Goal: Use online tool/utility: Utilize a website feature to perform a specific function

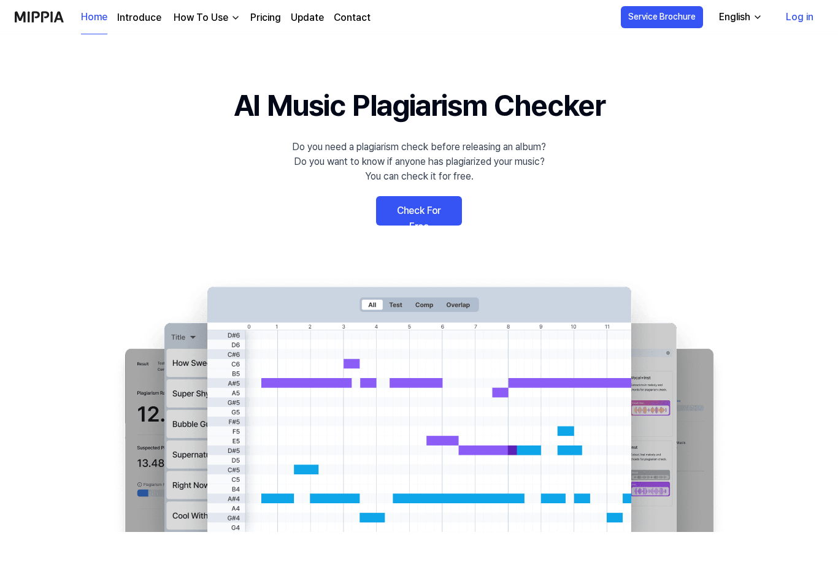
click at [404, 208] on link "Check For Free" at bounding box center [419, 210] width 86 height 29
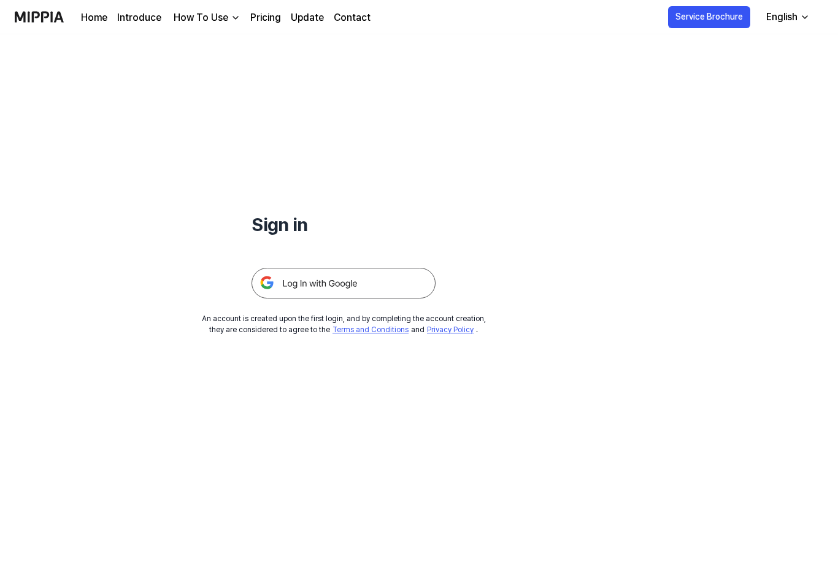
click at [312, 277] on img at bounding box center [343, 283] width 184 height 31
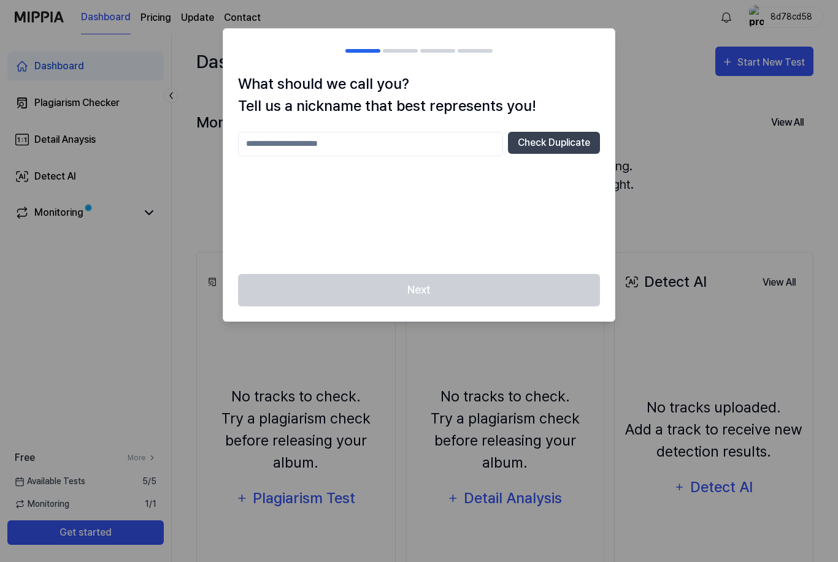
click at [291, 177] on div "Check Duplicate" at bounding box center [419, 196] width 362 height 128
click at [397, 354] on div at bounding box center [419, 281] width 838 height 562
click at [339, 286] on div "Next" at bounding box center [418, 297] width 391 height 47
click at [463, 426] on div at bounding box center [419, 281] width 838 height 562
click at [689, 178] on div at bounding box center [419, 281] width 838 height 562
